Goal: Task Accomplishment & Management: Manage account settings

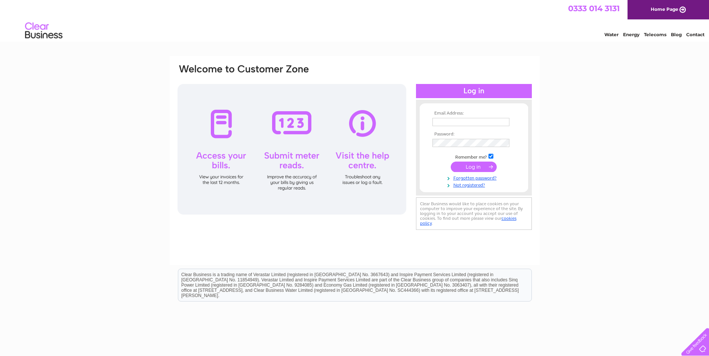
type input "[PERSON_NAME][EMAIL_ADDRESS][PERSON_NAME][DOMAIN_NAME]"
click at [473, 168] on input "submit" at bounding box center [474, 167] width 46 height 10
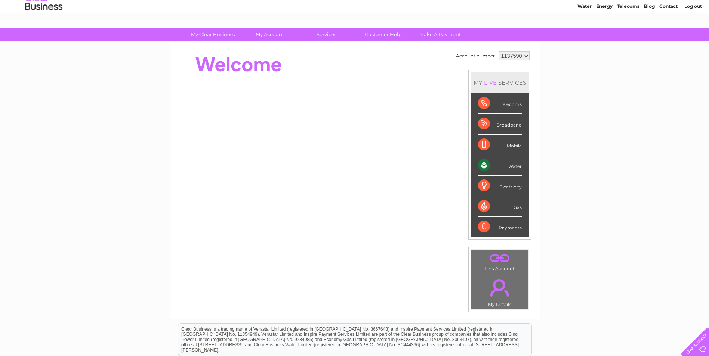
scroll to position [13, 0]
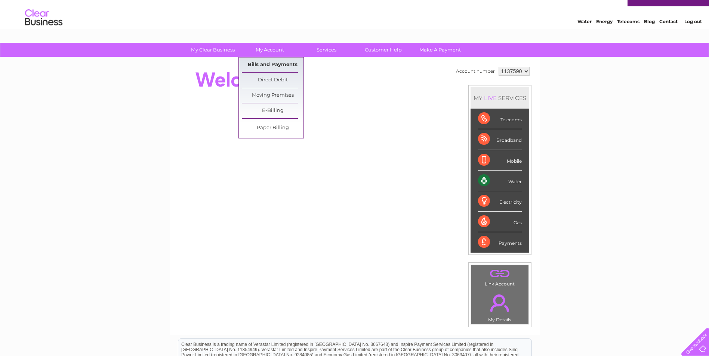
click at [271, 66] on link "Bills and Payments" at bounding box center [273, 65] width 62 height 15
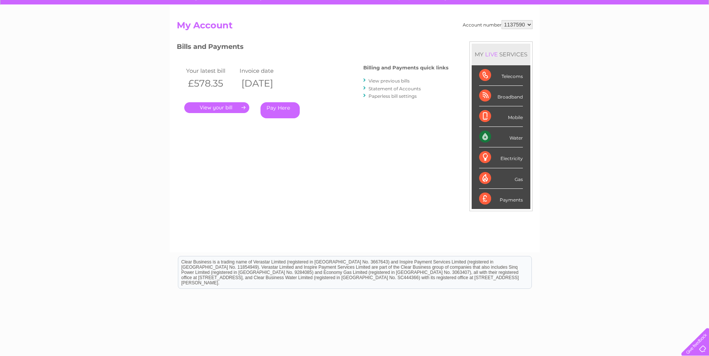
scroll to position [95, 0]
